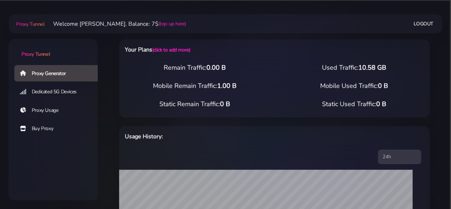
click at [45, 77] on link "Proxy Generator" at bounding box center [58, 73] width 89 height 16
click at [170, 48] on link "(click to add more)" at bounding box center [171, 49] width 38 height 7
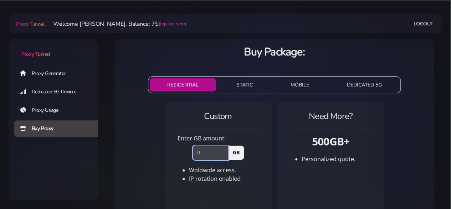
drag, startPoint x: 203, startPoint y: 152, endPoint x: 193, endPoint y: 154, distance: 10.4
click at [193, 154] on input "number" at bounding box center [211, 152] width 36 height 14
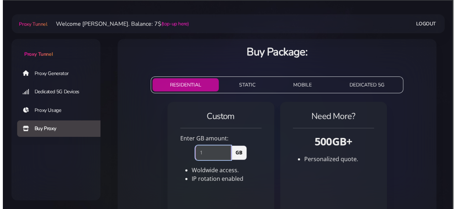
scroll to position [93, 0]
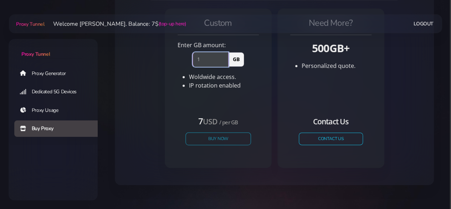
type input "1"
click at [225, 136] on button "Buy Now" at bounding box center [218, 138] width 66 height 12
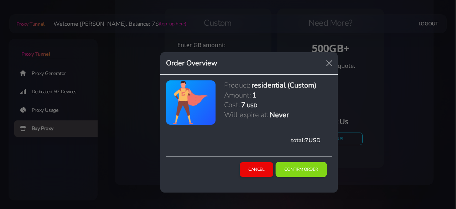
click at [310, 173] on button "Confirm Order" at bounding box center [301, 169] width 51 height 15
